Goal: Find specific page/section: Find specific page/section

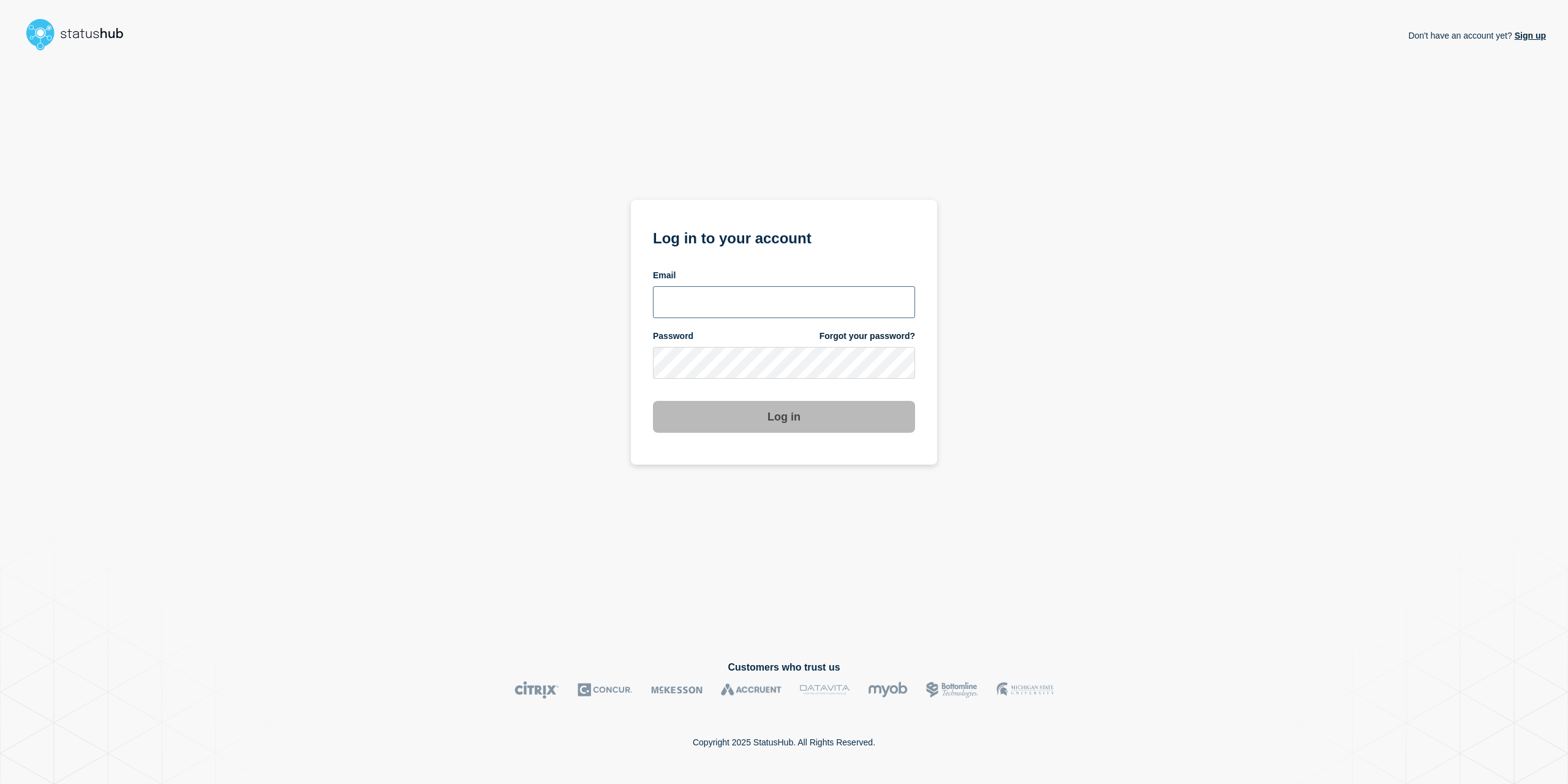
click at [664, 315] on input "email input" at bounding box center [784, 303] width 262 height 32
type input "[EMAIL_ADDRESS][PERSON_NAME][DOMAIN_NAME]"
click at [653, 401] on button "Log in" at bounding box center [784, 417] width 262 height 32
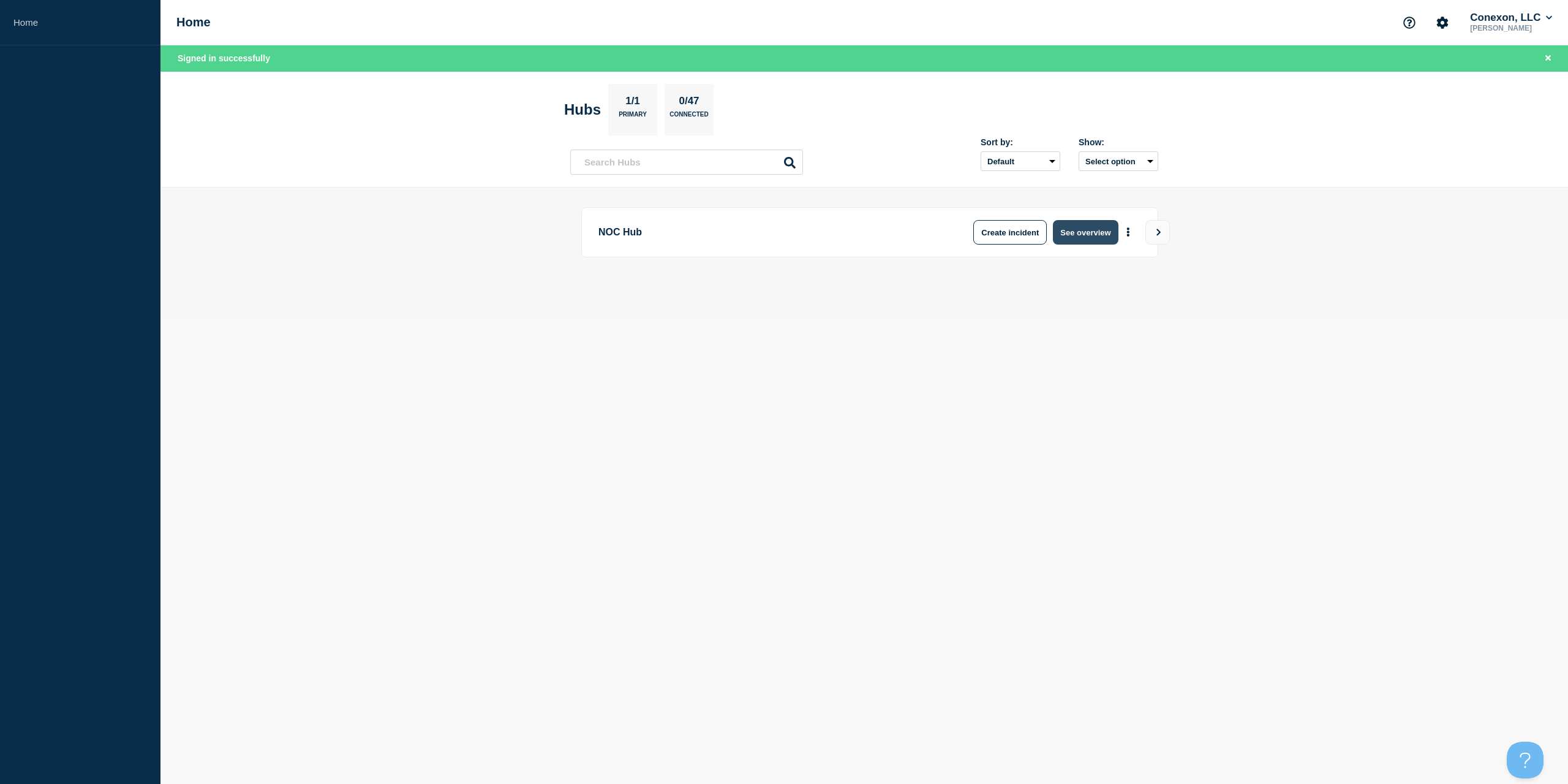
click at [1098, 225] on button "See overview" at bounding box center [1085, 232] width 65 height 24
